Goal: Task Accomplishment & Management: Manage account settings

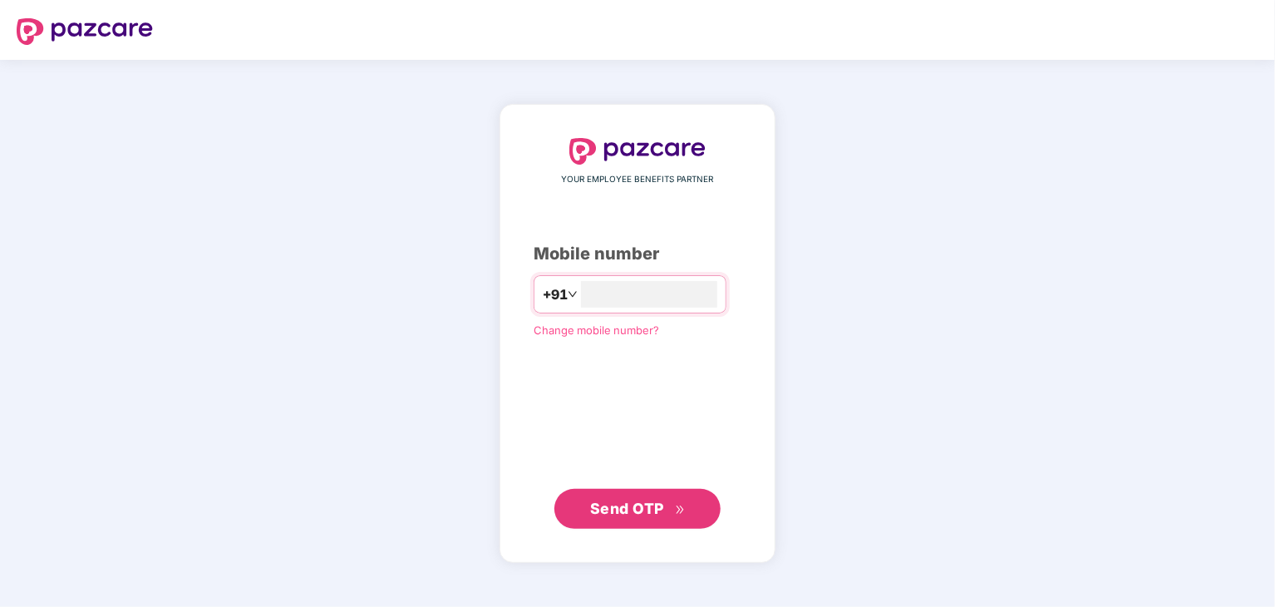
type input "**********"
click at [616, 517] on span "Send OTP" at bounding box center [638, 508] width 96 height 23
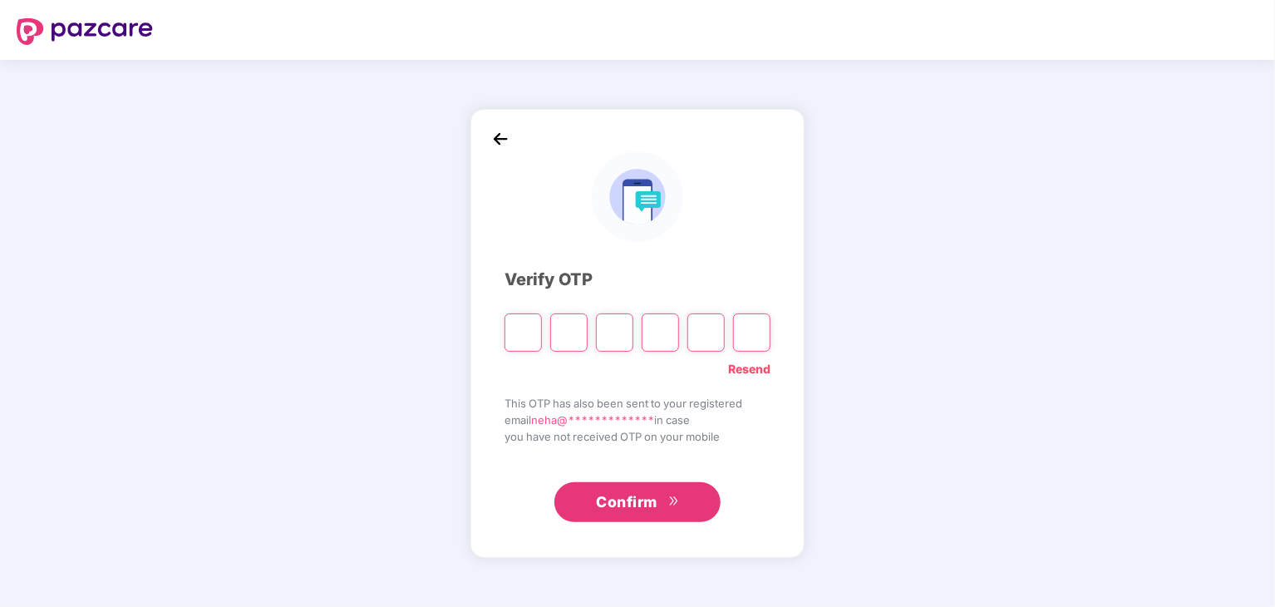
type input "*"
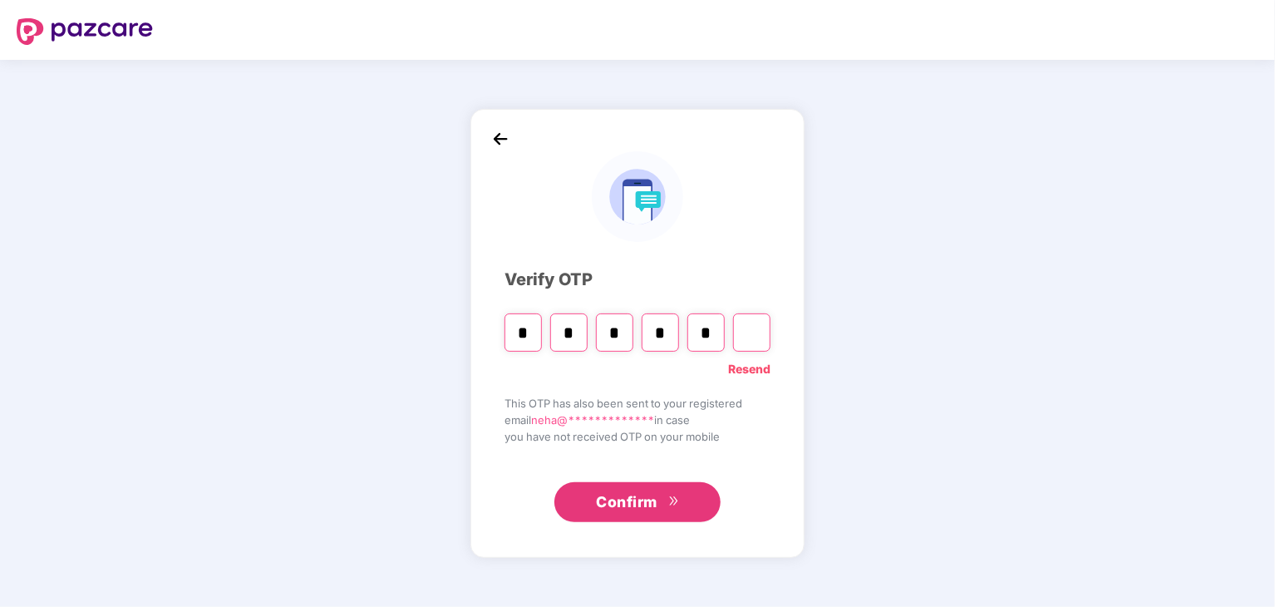
type input "*"
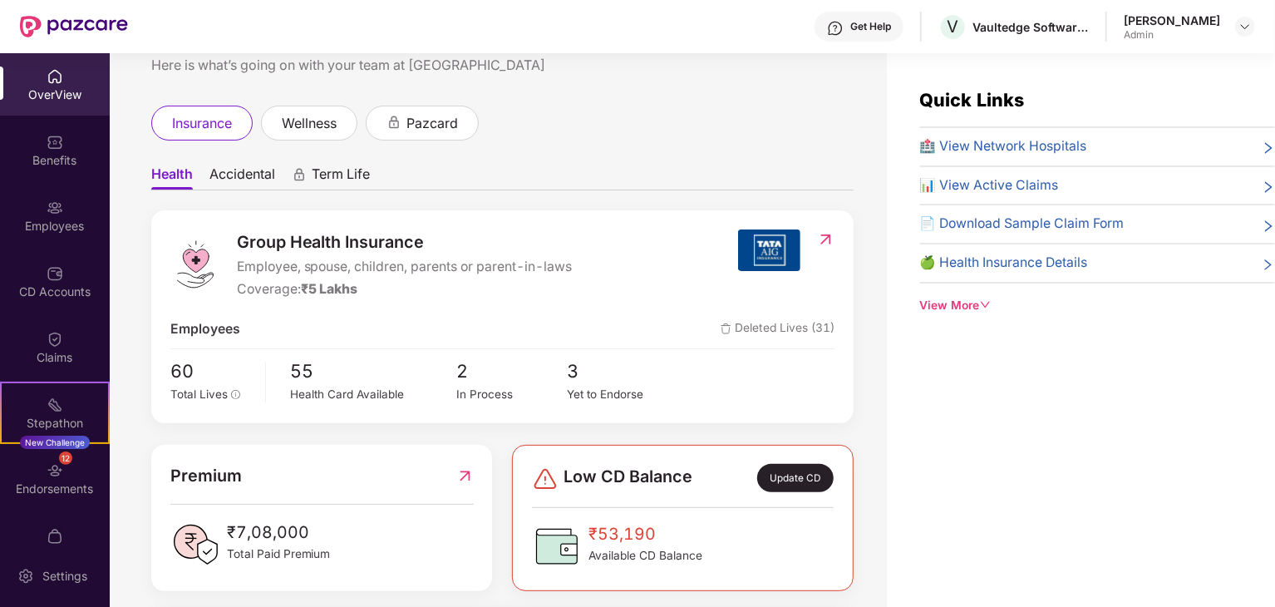
scroll to position [83, 0]
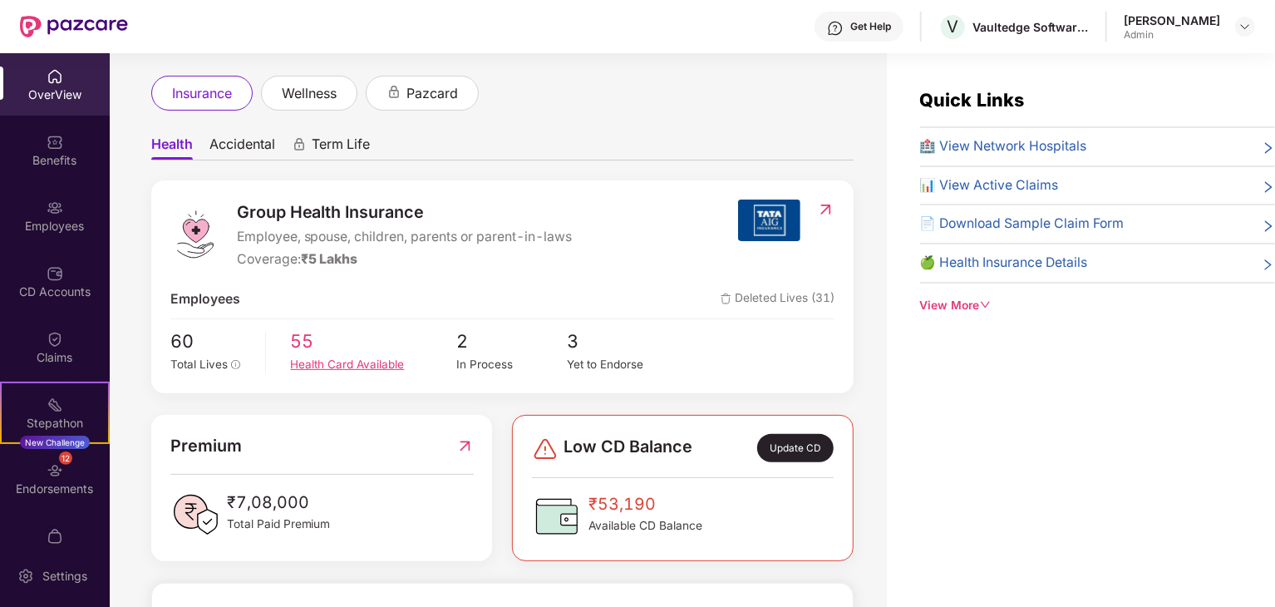
click at [312, 367] on div "Health Card Available" at bounding box center [374, 364] width 166 height 17
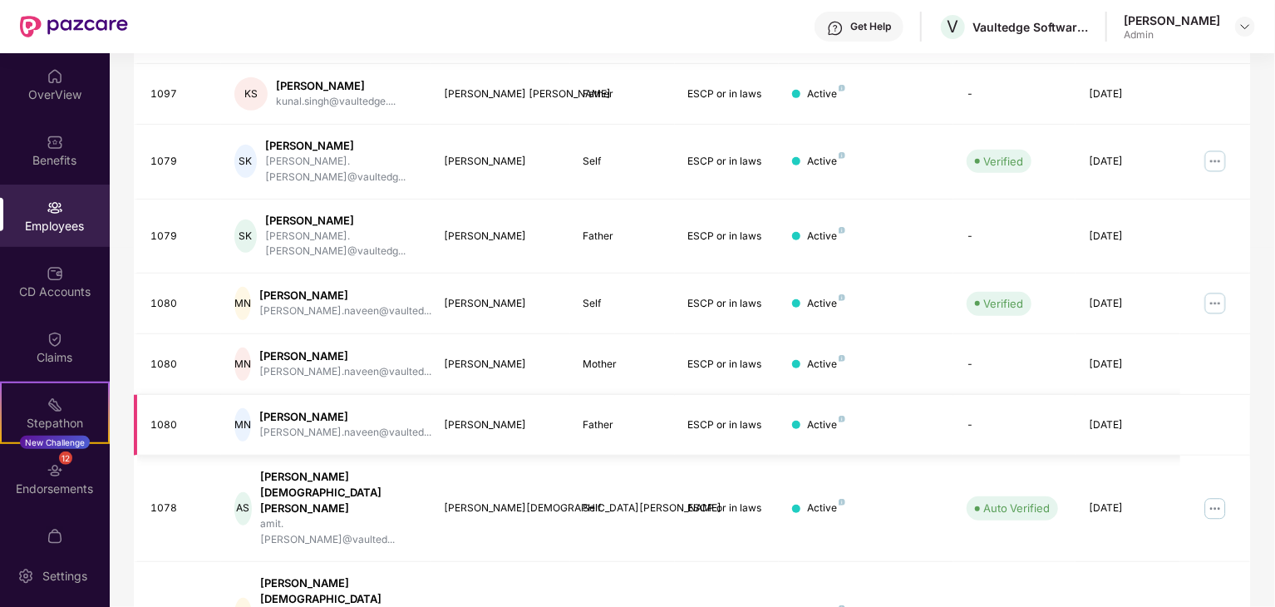
scroll to position [83, 0]
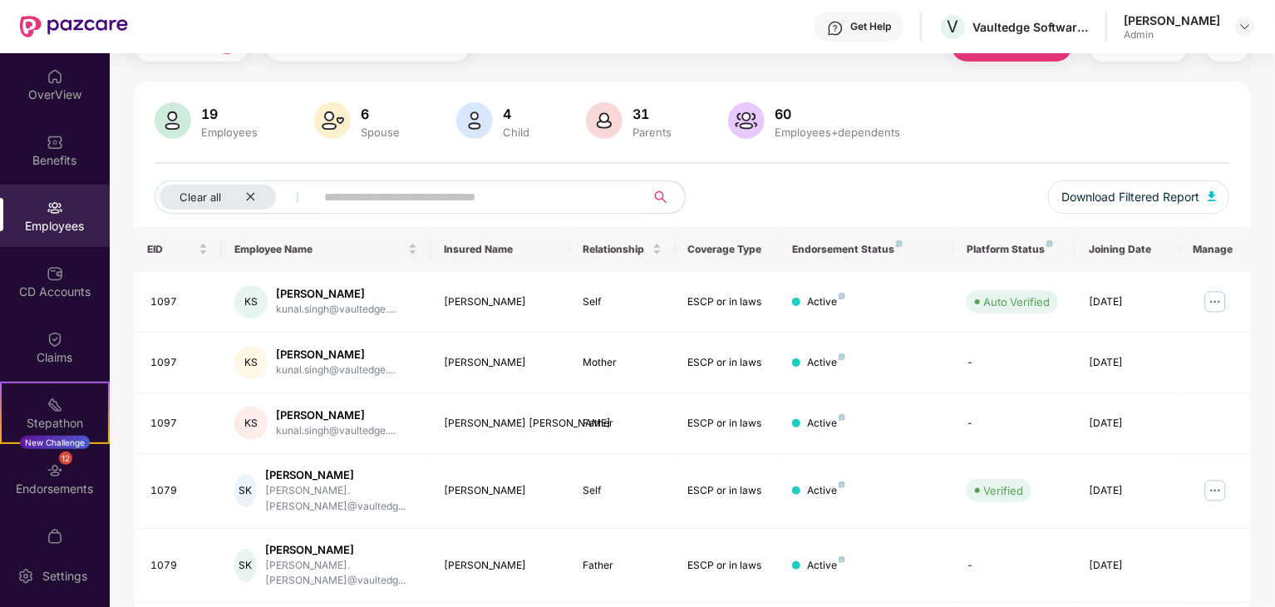
click at [440, 200] on input "text" at bounding box center [473, 196] width 298 height 25
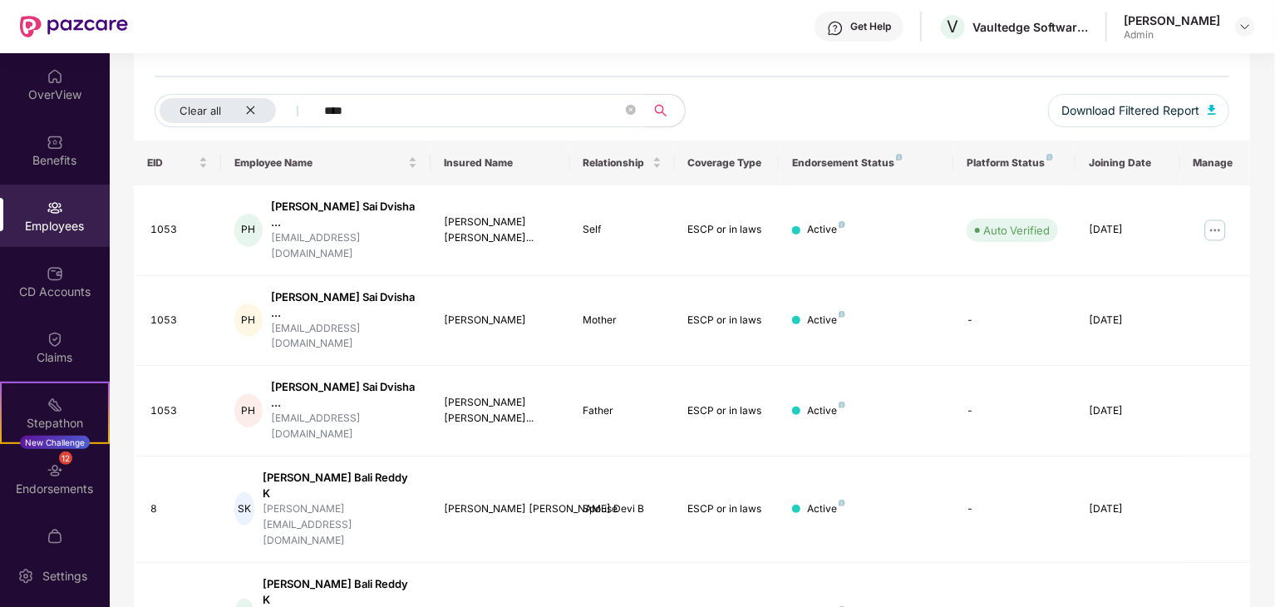
scroll to position [170, 0]
click at [372, 103] on input "****" at bounding box center [473, 109] width 298 height 25
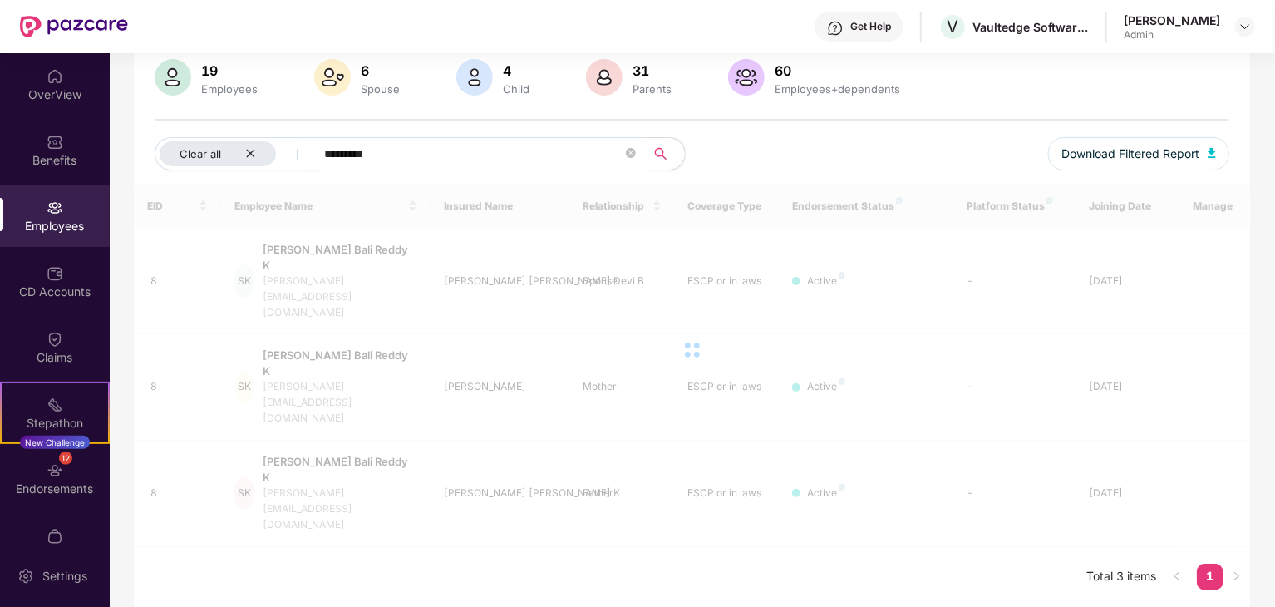
scroll to position [53, 0]
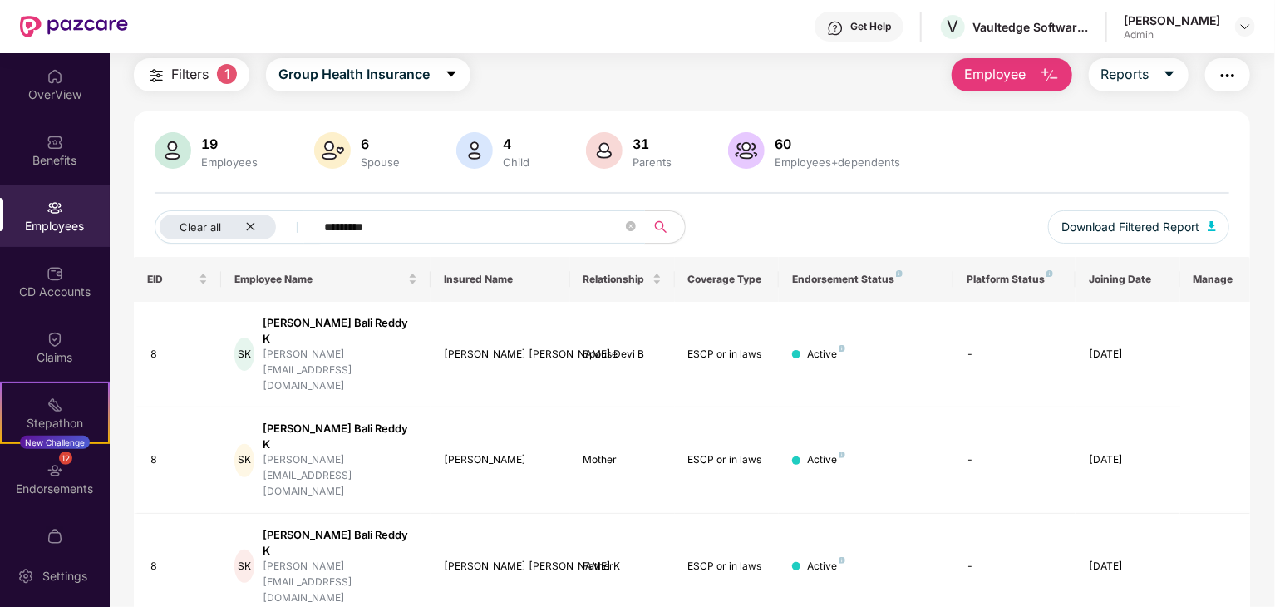
type input "*********"
click at [471, 150] on img at bounding box center [474, 150] width 37 height 37
click at [472, 150] on img at bounding box center [474, 150] width 37 height 37
click at [478, 156] on img at bounding box center [474, 150] width 37 height 37
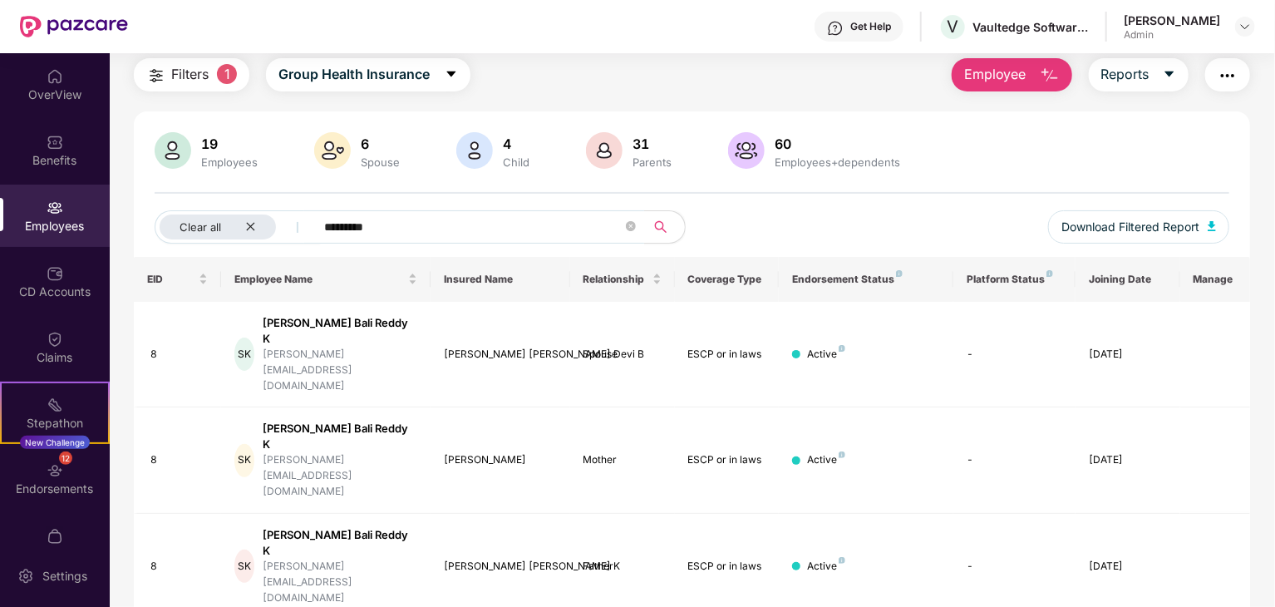
click at [484, 159] on img at bounding box center [474, 150] width 37 height 37
click at [250, 224] on icon "close" at bounding box center [250, 226] width 11 height 11
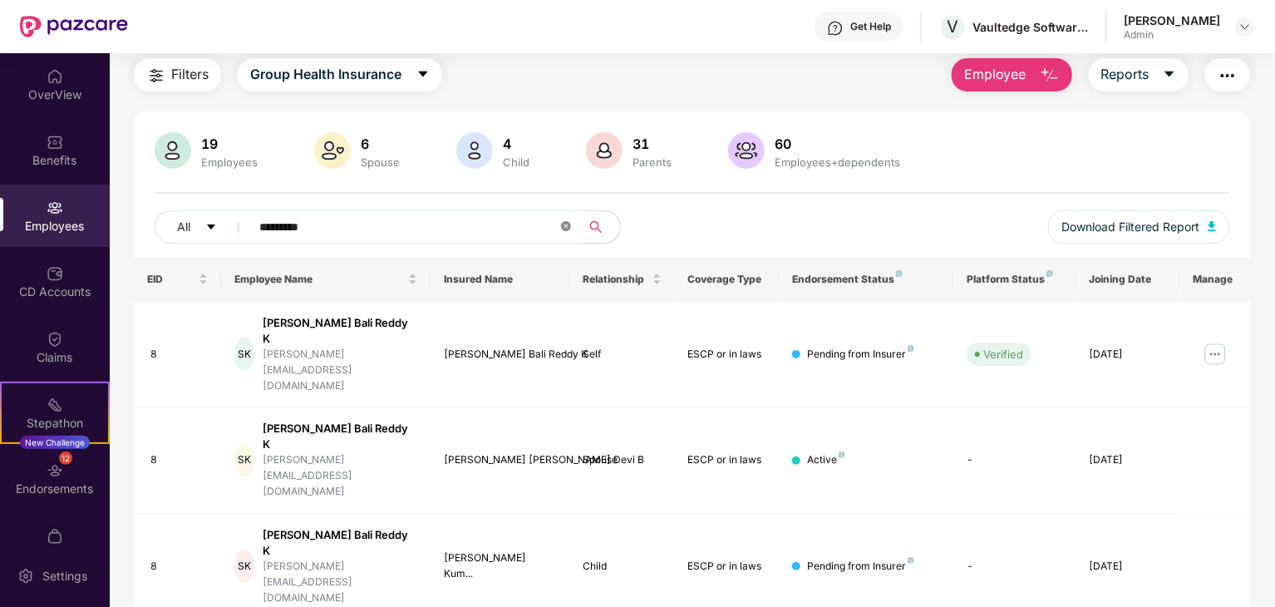
click at [561, 226] on icon "close-circle" at bounding box center [566, 226] width 10 height 10
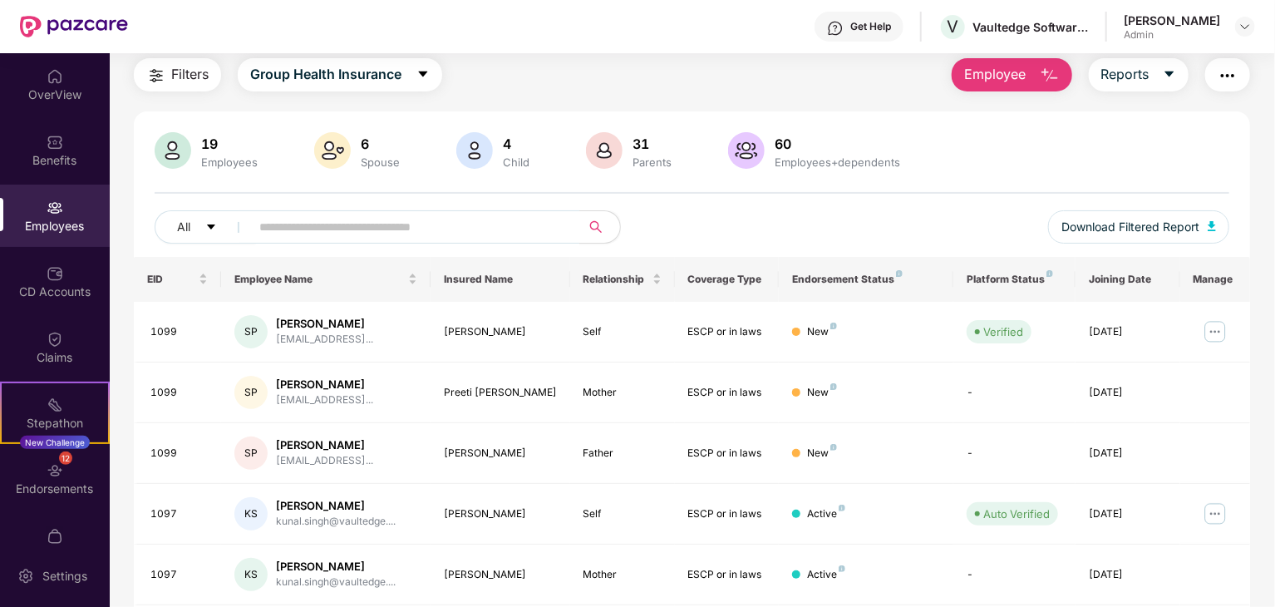
click at [479, 154] on img at bounding box center [474, 150] width 37 height 37
click at [473, 155] on img at bounding box center [474, 150] width 37 height 37
click at [473, 158] on img at bounding box center [474, 150] width 37 height 37
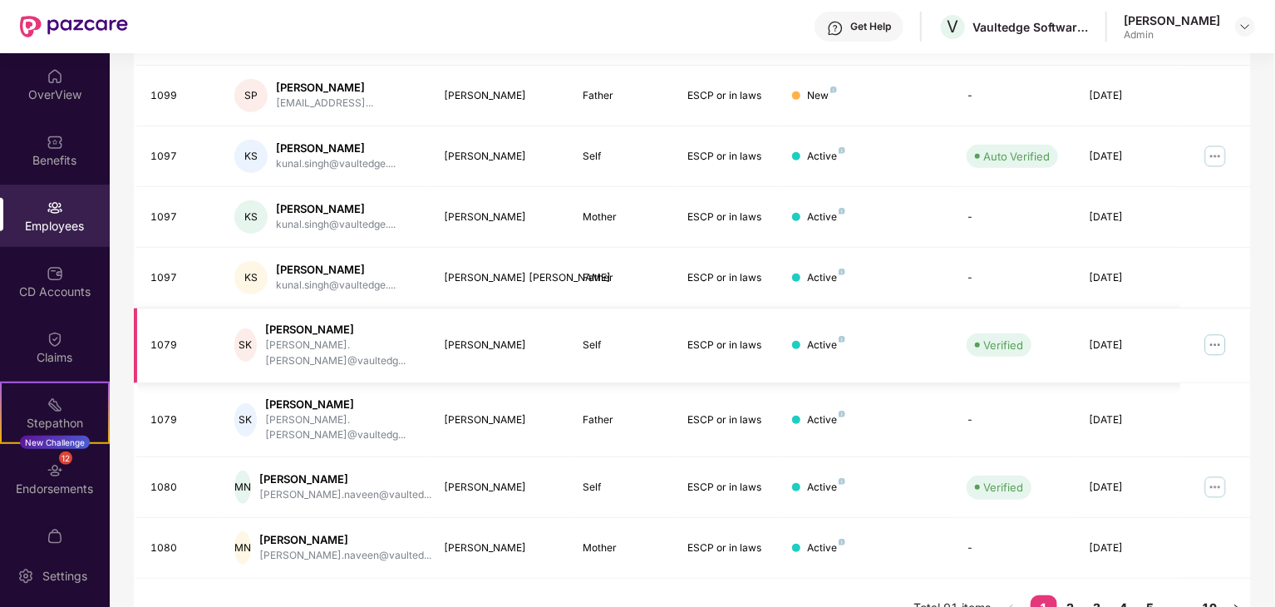
scroll to position [412, 0]
click at [1237, 602] on icon "right" at bounding box center [1236, 606] width 5 height 8
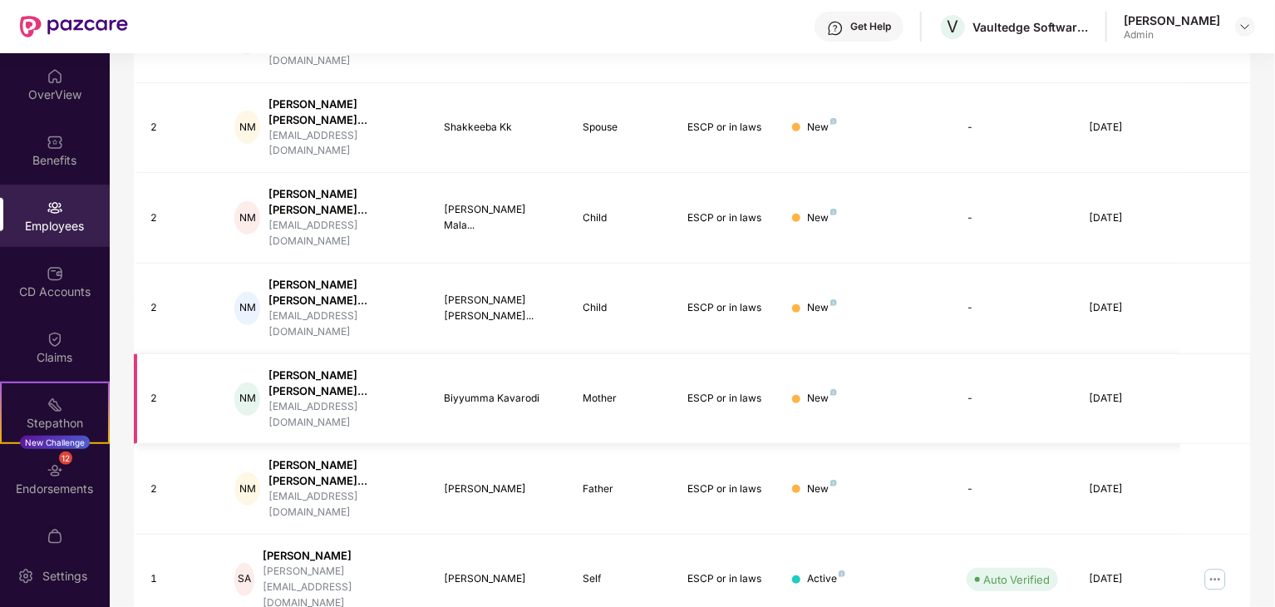
scroll to position [496, 0]
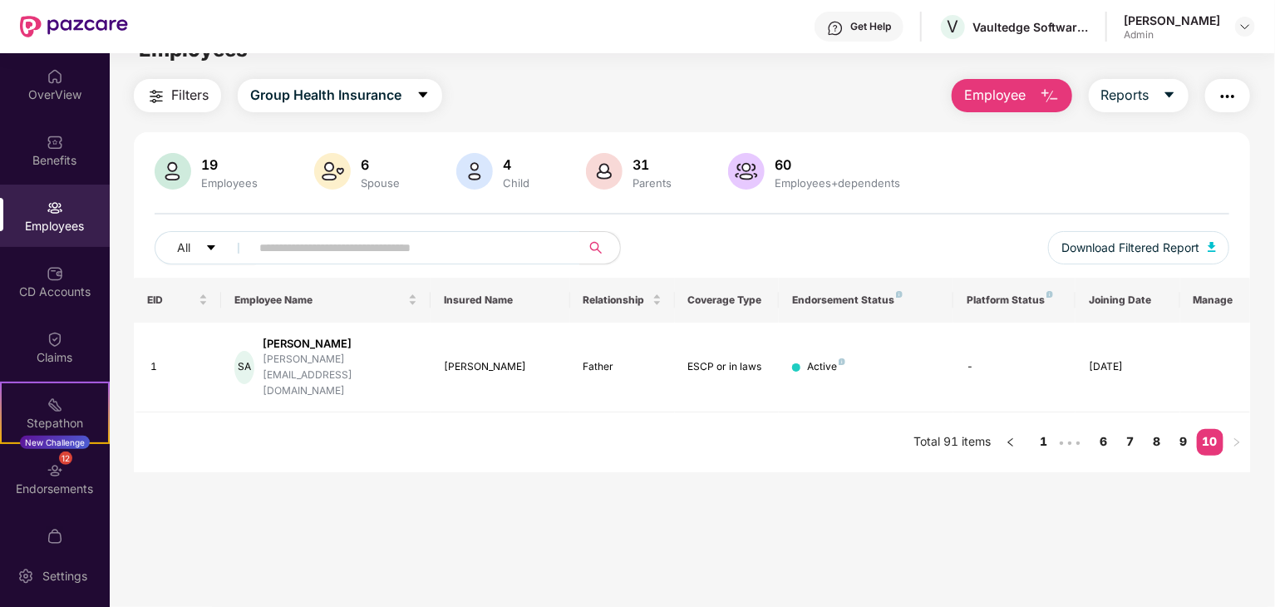
scroll to position [0, 0]
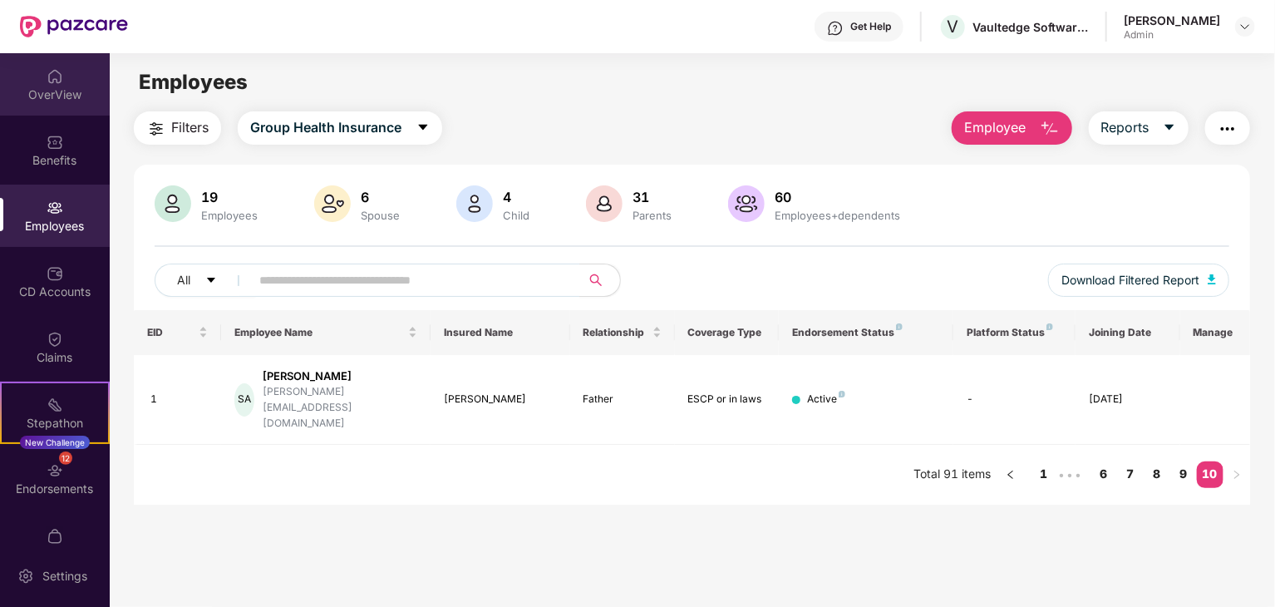
click at [61, 91] on div "OverView" at bounding box center [55, 94] width 110 height 17
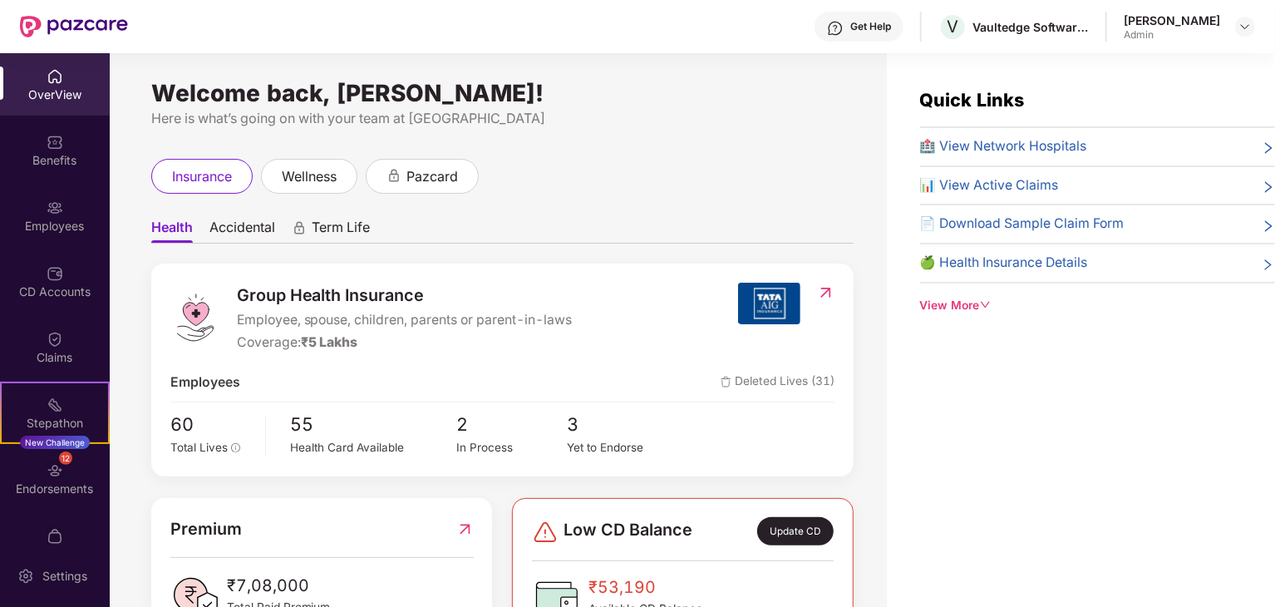
click at [1223, 27] on div "[PERSON_NAME] Admin" at bounding box center [1188, 26] width 131 height 29
click at [1240, 30] on img at bounding box center [1244, 26] width 13 height 13
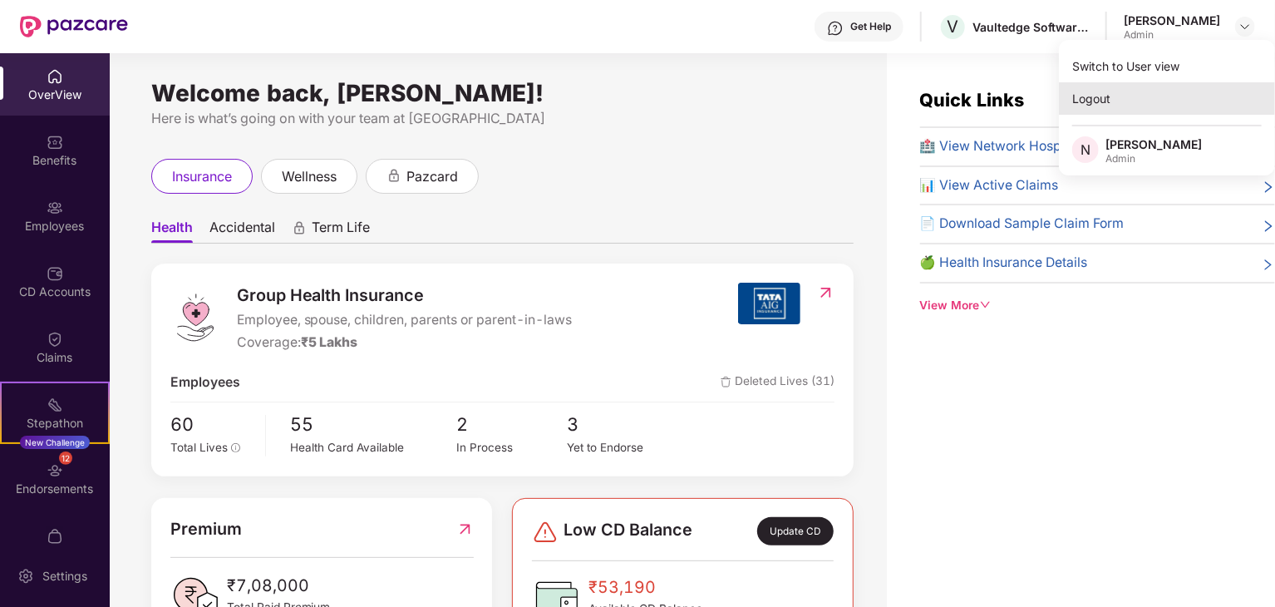
click at [1108, 95] on div "Logout" at bounding box center [1167, 98] width 216 height 32
